Goal: Information Seeking & Learning: Learn about a topic

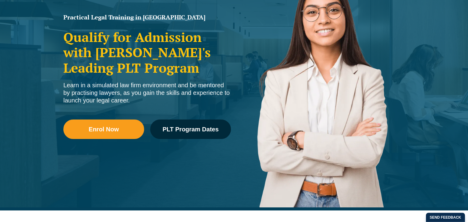
scroll to position [101, 0]
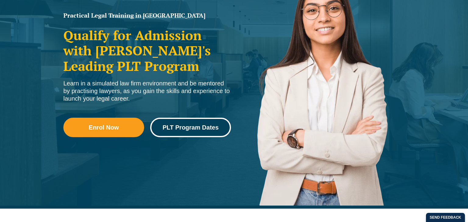
click at [171, 125] on span "PLT Program Dates" at bounding box center [190, 128] width 56 height 6
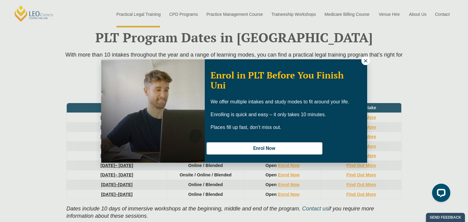
click at [364, 59] on icon at bounding box center [365, 60] width 5 height 5
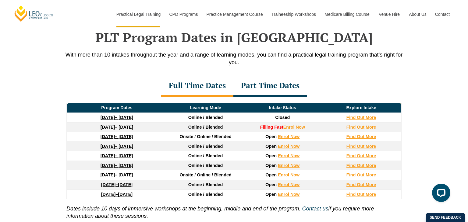
click at [278, 83] on div "Part Time Dates" at bounding box center [270, 86] width 74 height 21
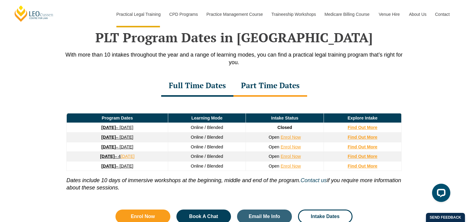
click at [214, 85] on div "Full Time Dates" at bounding box center [197, 86] width 72 height 21
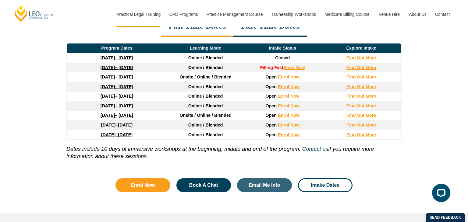
scroll to position [854, 0]
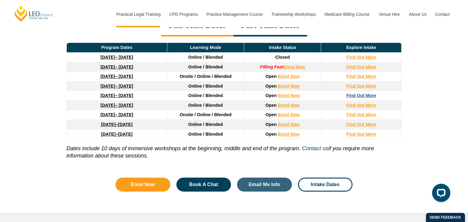
click at [356, 94] on strong "Find Out More" at bounding box center [361, 95] width 30 height 5
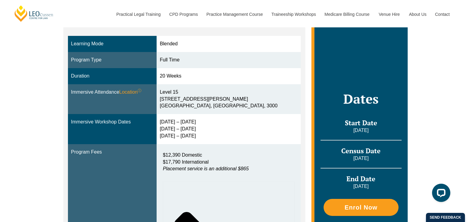
scroll to position [160, 0]
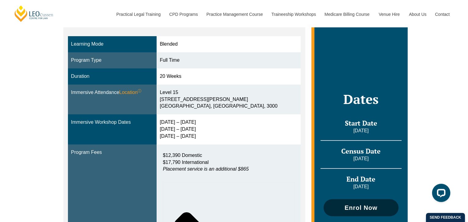
click at [366, 205] on span "Enrol Now" at bounding box center [360, 208] width 33 height 6
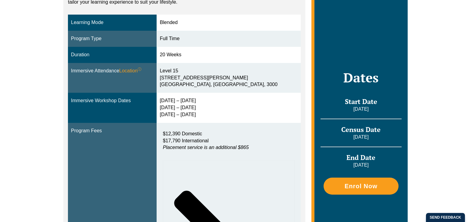
scroll to position [166, 0]
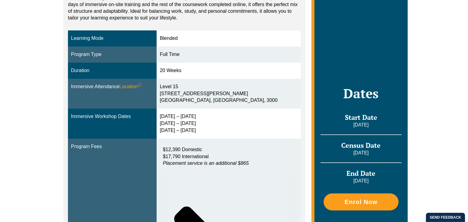
click at [62, 98] on div "Blended Online Blended learning combines the flexibility of online study with t…" at bounding box center [233, 149] width 347 height 406
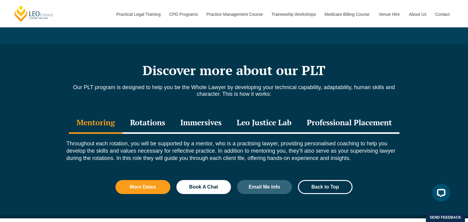
scroll to position [784, 0]
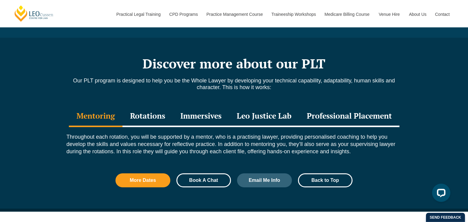
click at [187, 178] on span "Book A Chat" at bounding box center [204, 180] width 38 height 5
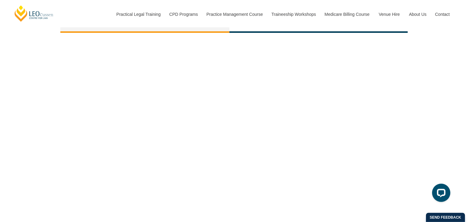
scroll to position [1409, 0]
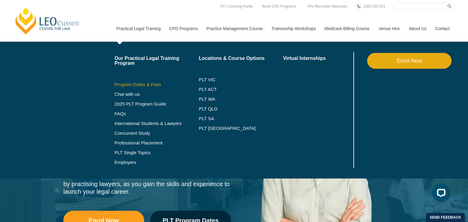
click at [152, 83] on link "Program Dates & Fees" at bounding box center [156, 84] width 84 height 5
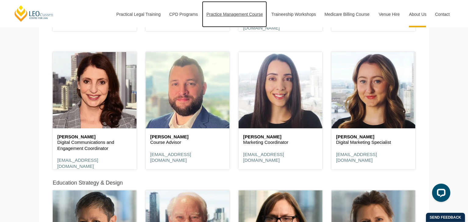
scroll to position [2708, 0]
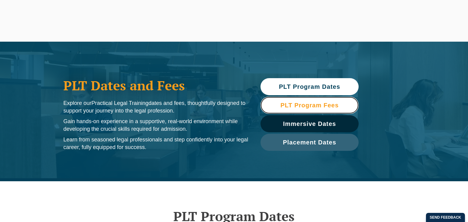
click at [279, 106] on span "PLT Program Fees" at bounding box center [309, 105] width 92 height 6
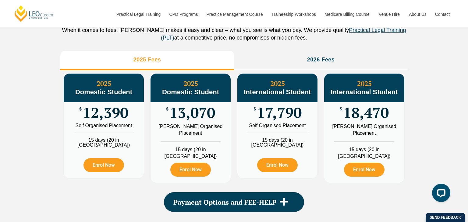
scroll to position [699, 0]
